Goal: Check status

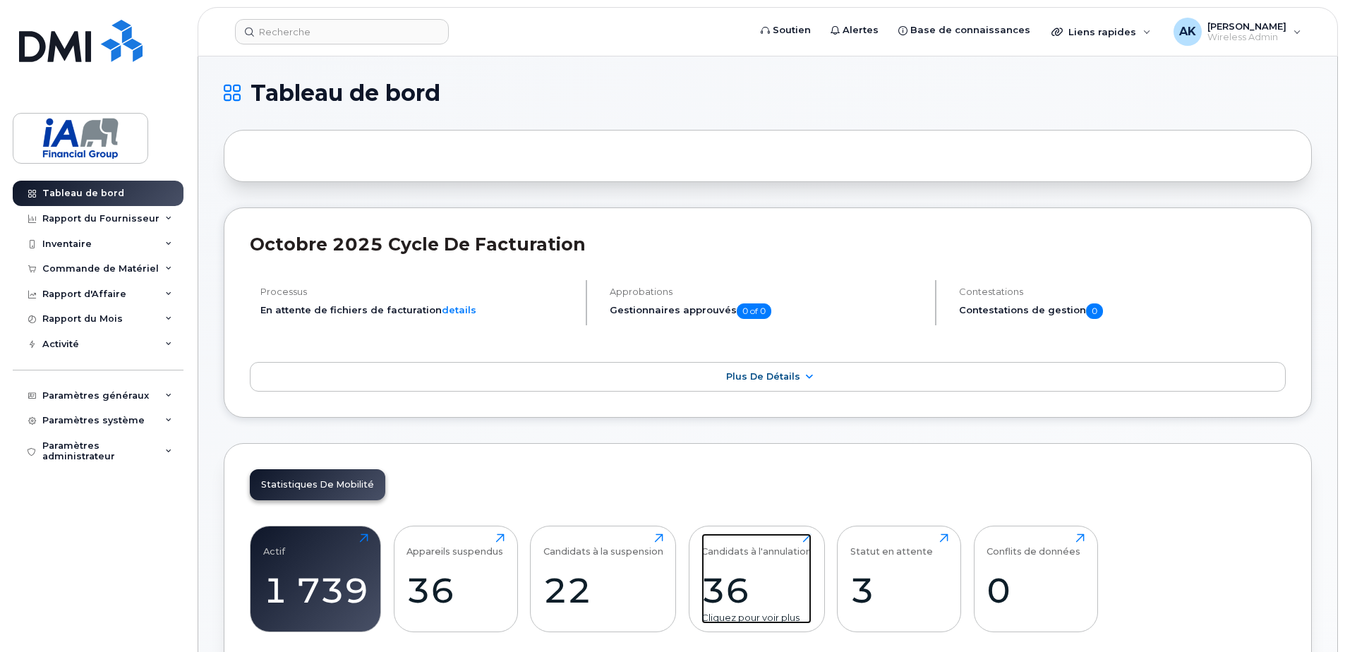
click at [727, 570] on div "36" at bounding box center [756, 590] width 110 height 42
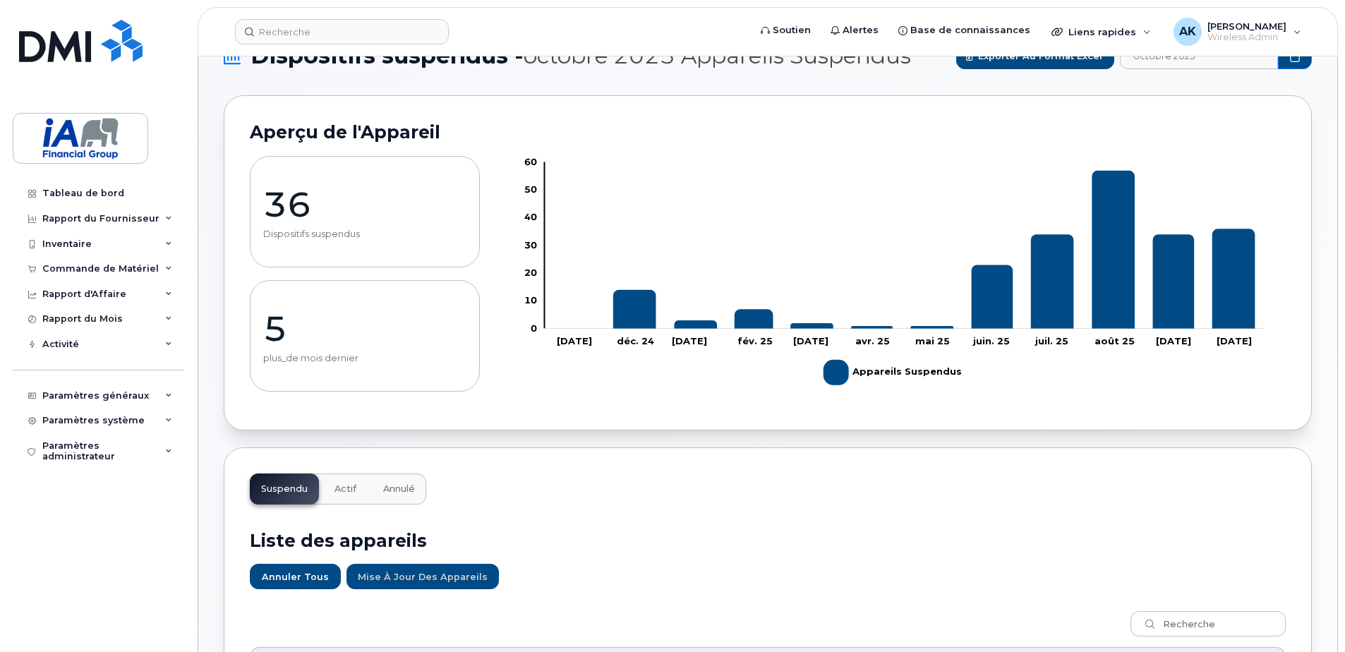
scroll to position [71, 0]
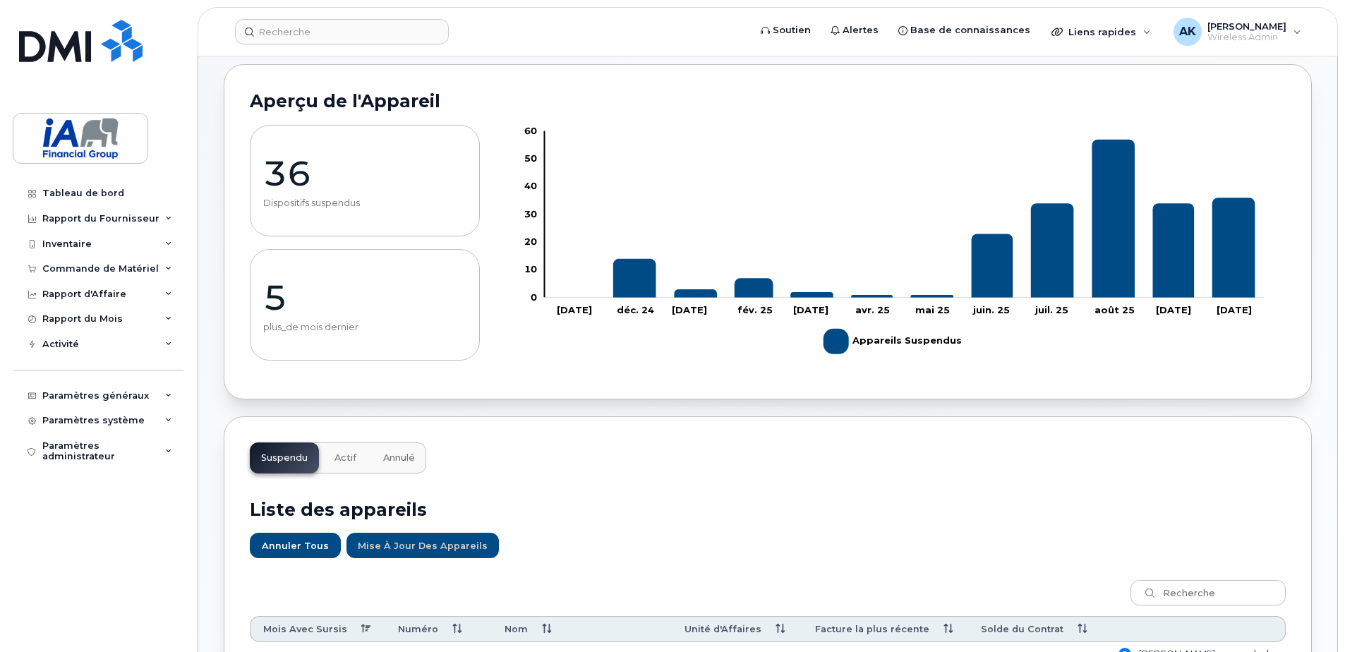
click at [385, 460] on span "Annulé" at bounding box center [399, 457] width 32 height 11
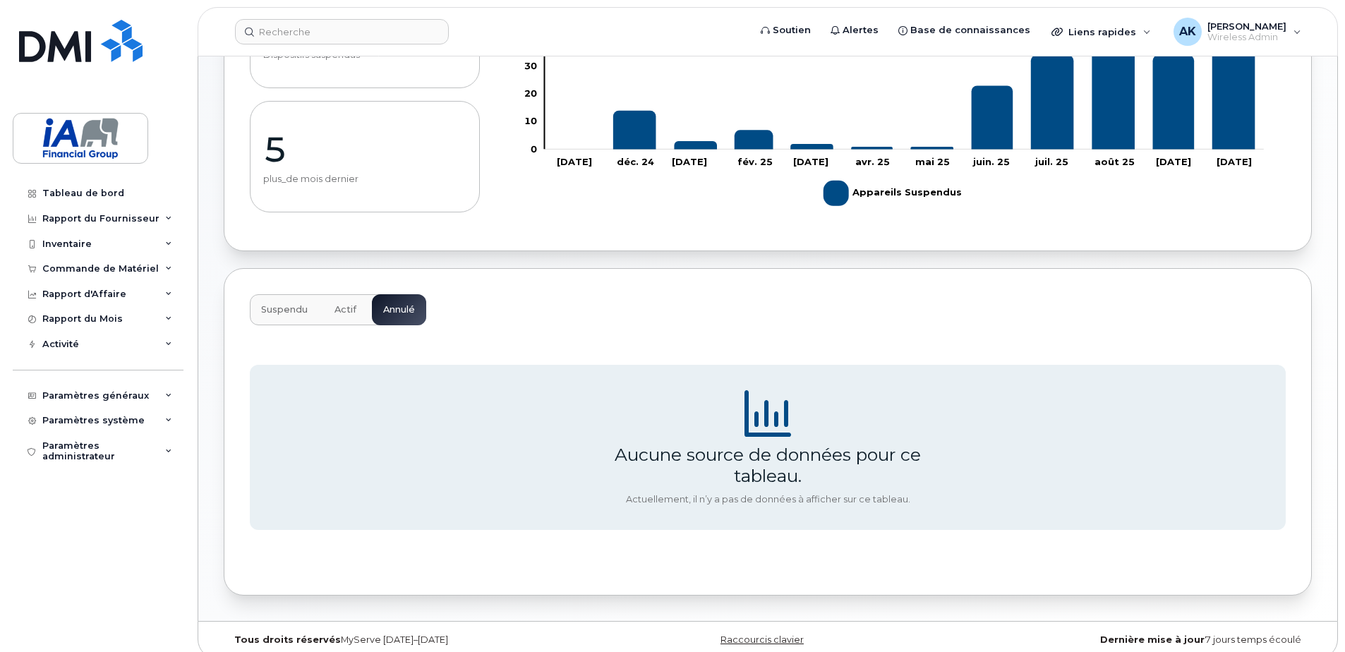
scroll to position [233, 0]
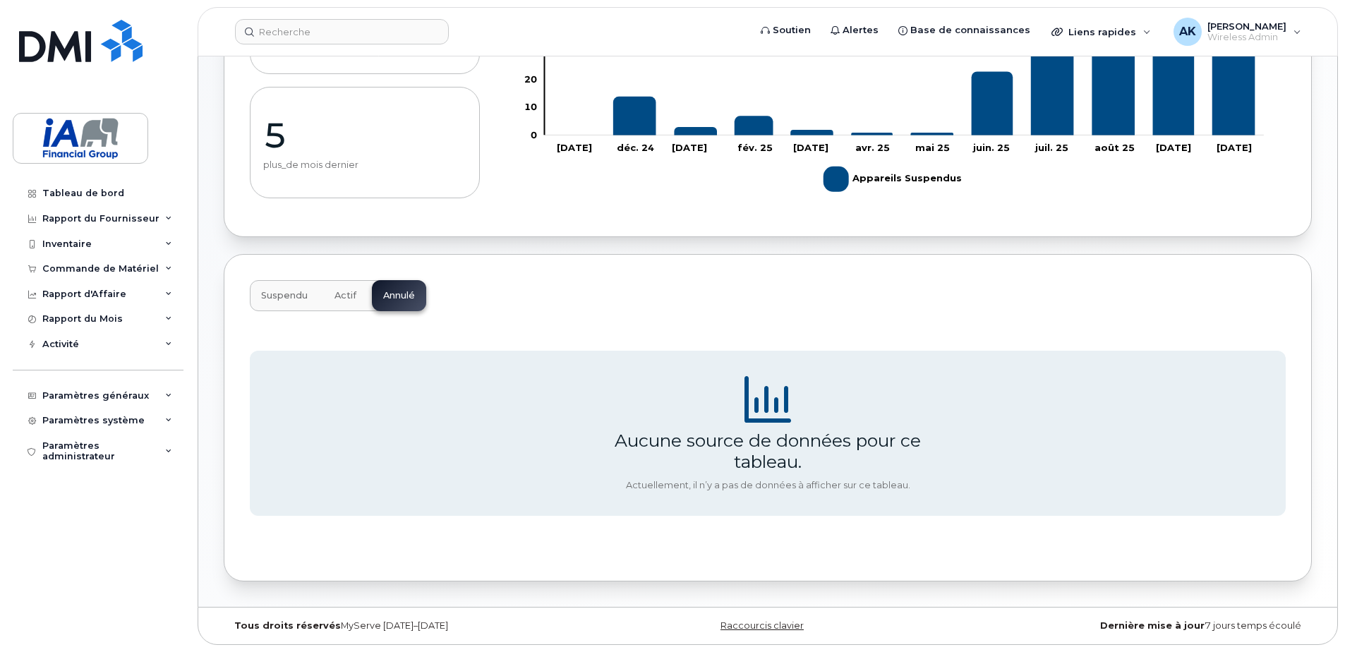
click at [334, 293] on button "Actif" at bounding box center [345, 295] width 44 height 31
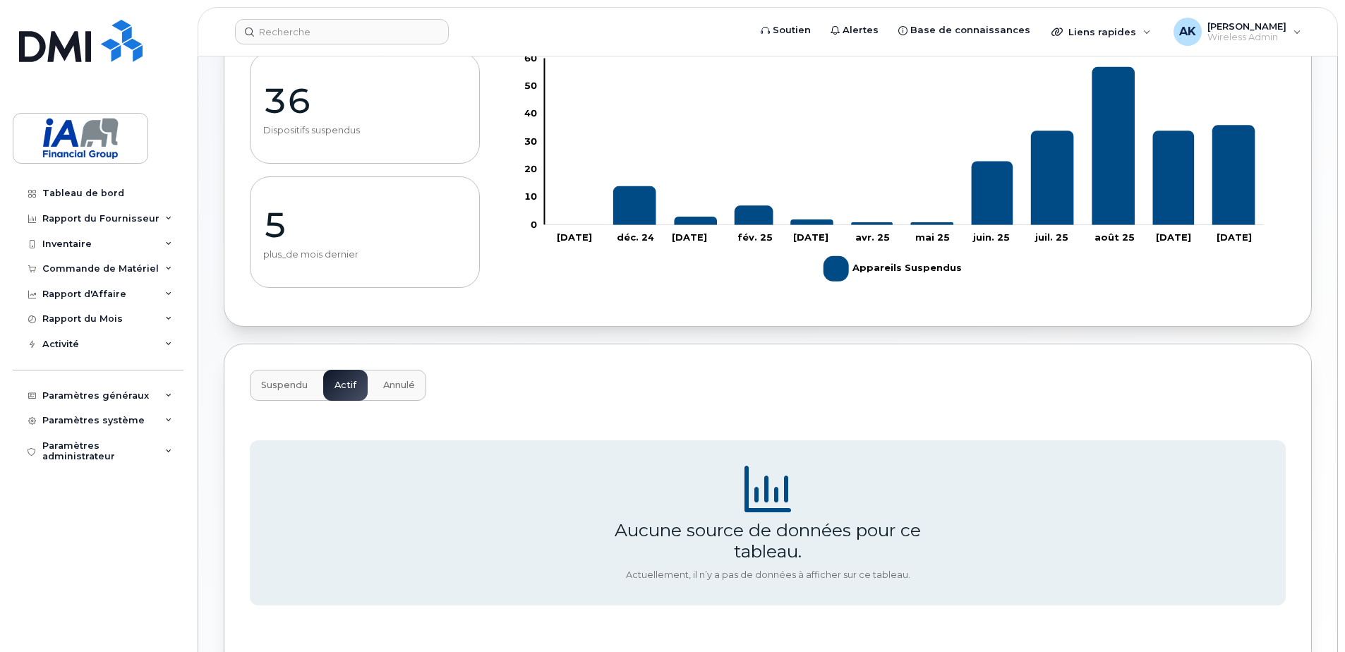
scroll to position [0, 0]
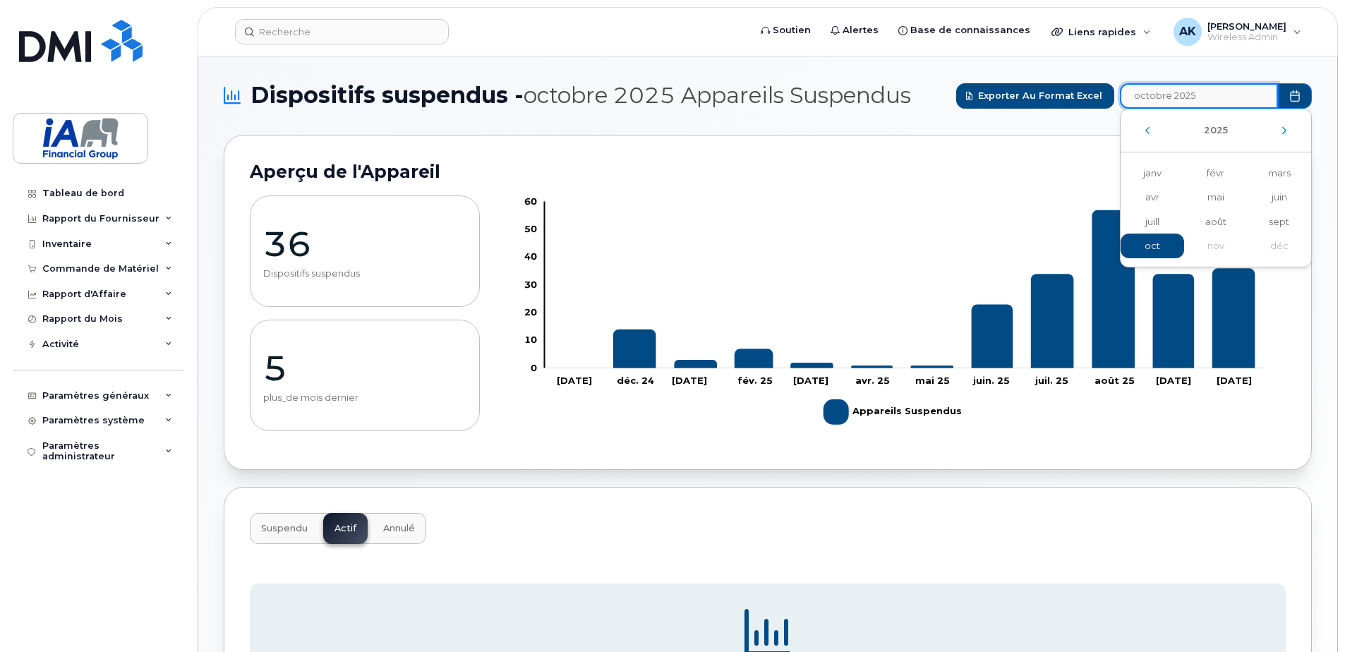
click at [1227, 98] on input "octobre 2025" at bounding box center [1199, 95] width 158 height 25
click at [1282, 216] on span "sept" at bounding box center [1278, 222] width 63 height 25
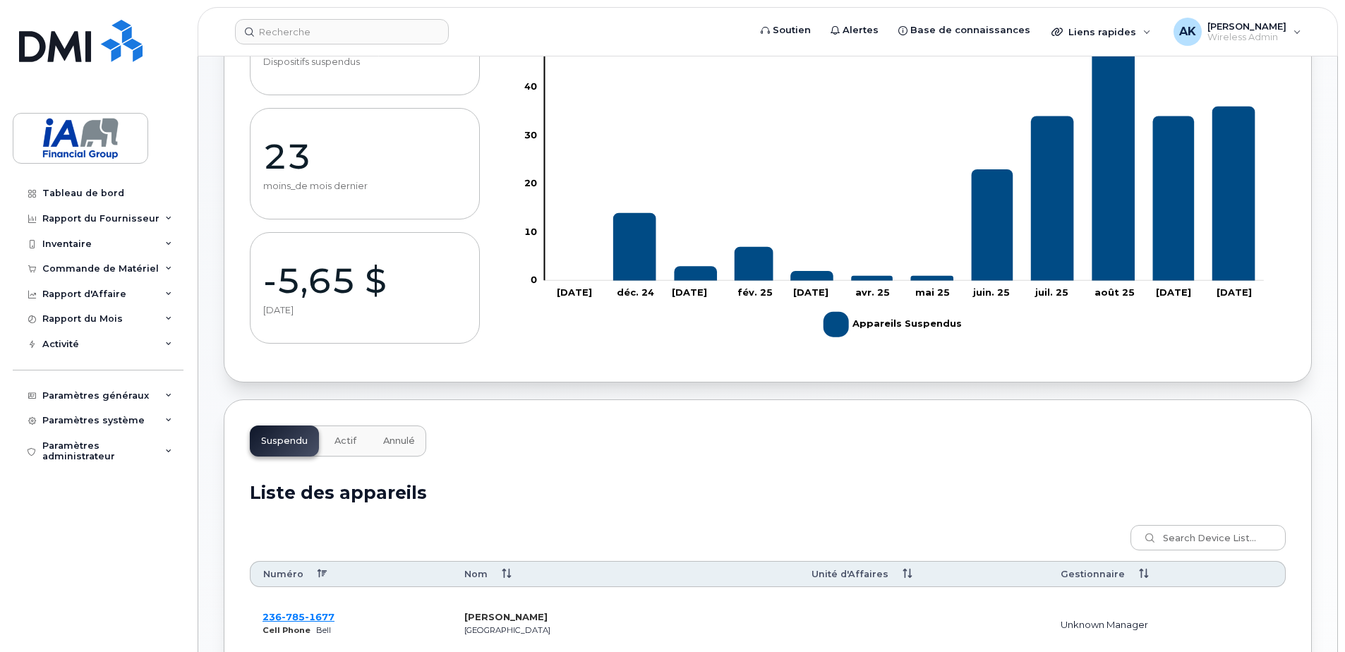
scroll to position [282, 0]
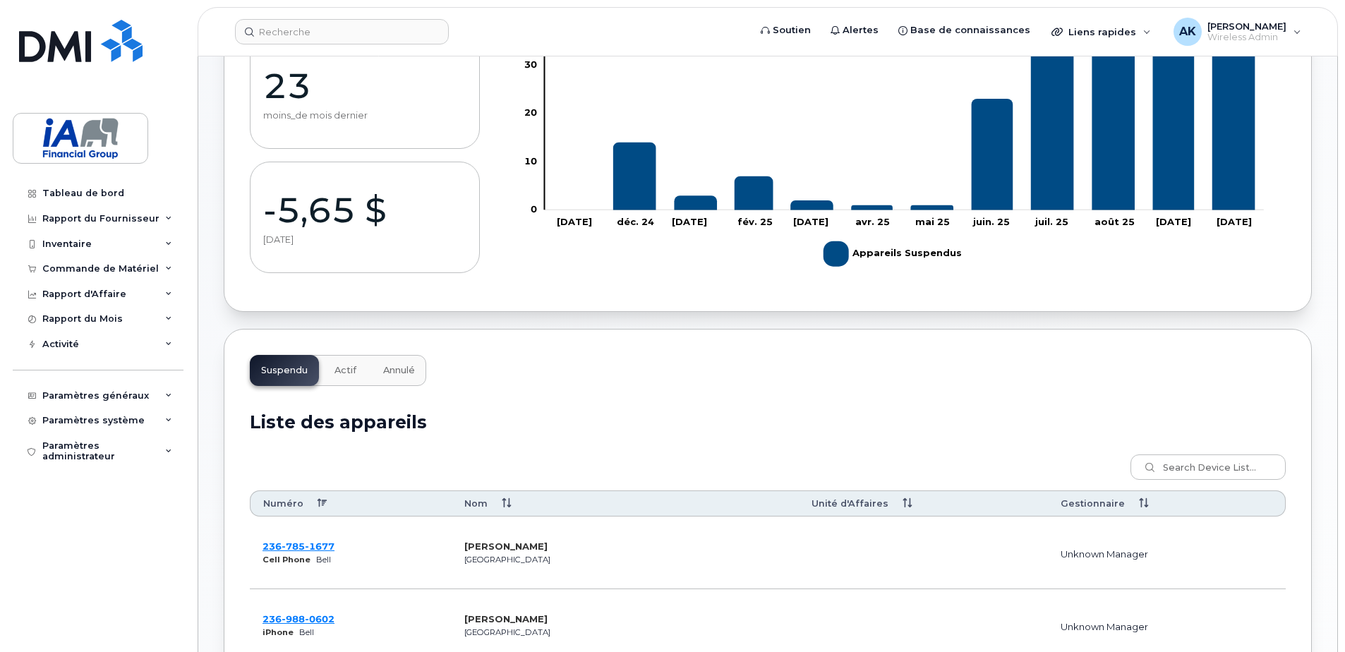
click at [392, 376] on span "Annulé" at bounding box center [399, 370] width 32 height 11
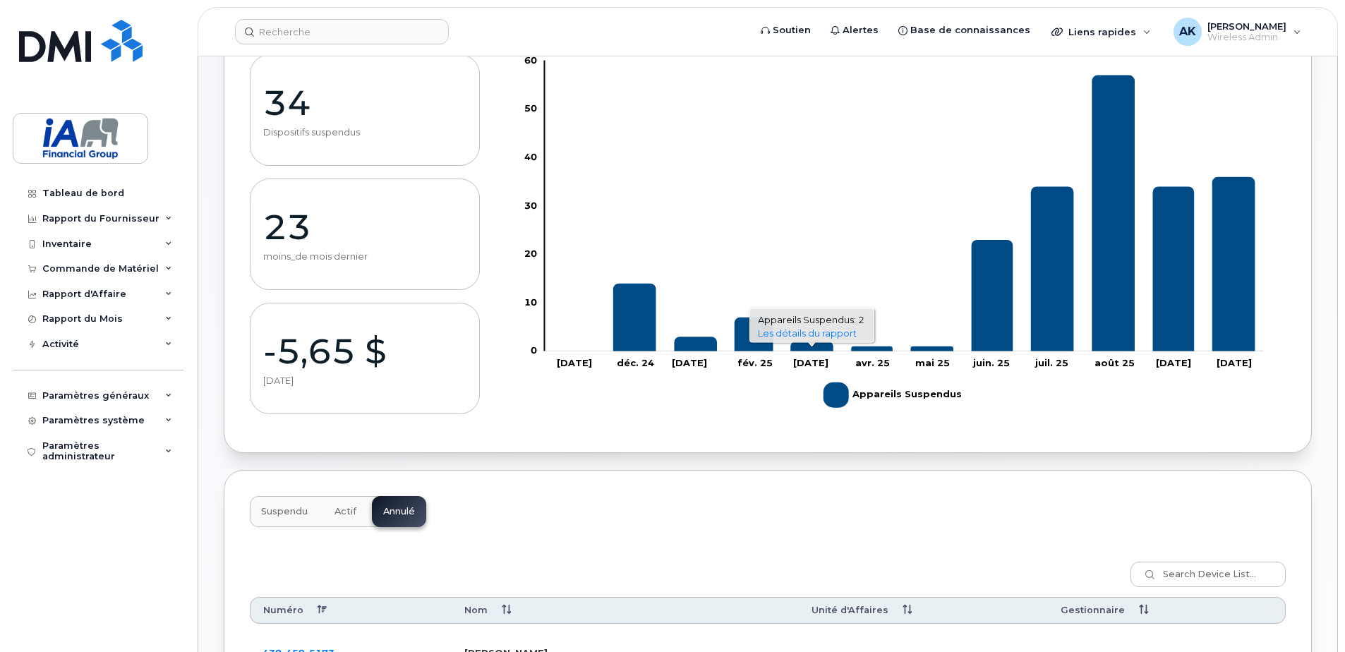
scroll to position [0, 0]
